Goal: Communication & Community: Share content

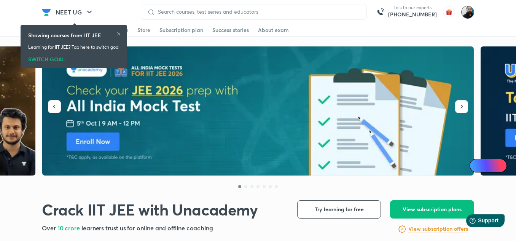
click at [467, 15] on img at bounding box center [468, 12] width 13 height 13
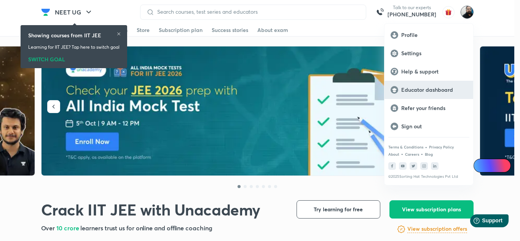
click at [433, 89] on p "Educator dashboard" at bounding box center [434, 89] width 66 height 7
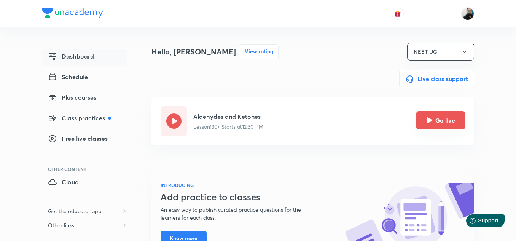
click at [430, 122] on icon "Go live" at bounding box center [430, 120] width 6 height 6
